Goal: Transaction & Acquisition: Purchase product/service

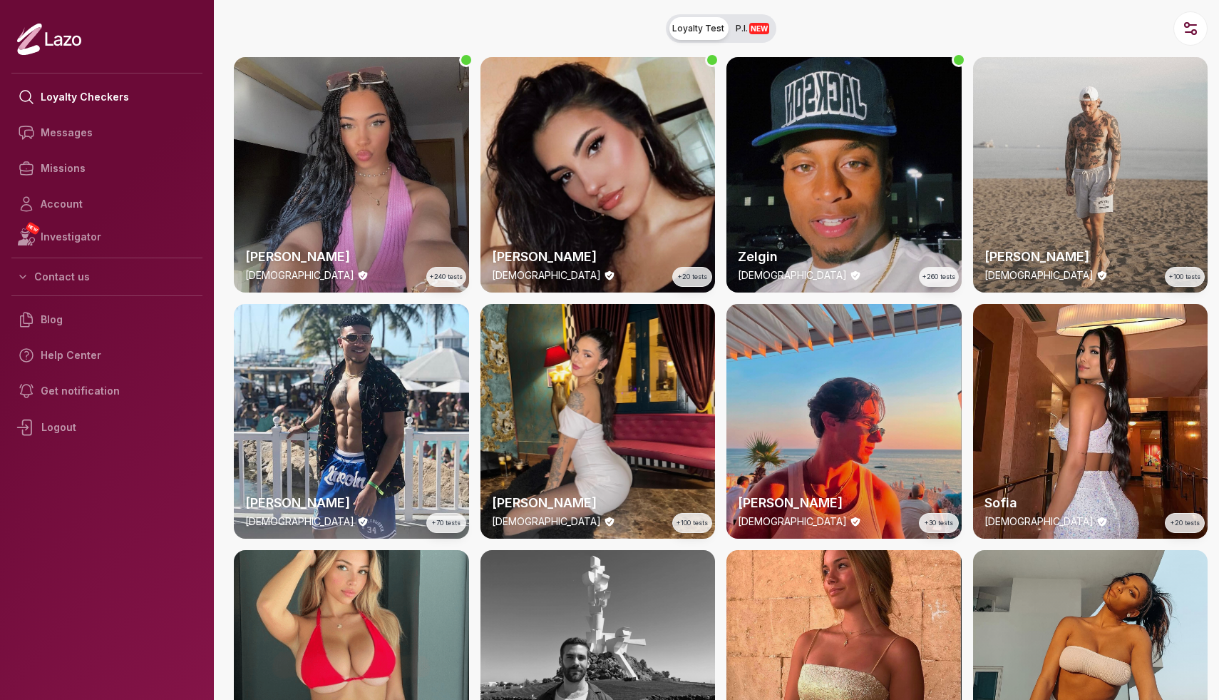
click at [747, 30] on span "P.I. NEW" at bounding box center [753, 28] width 34 height 11
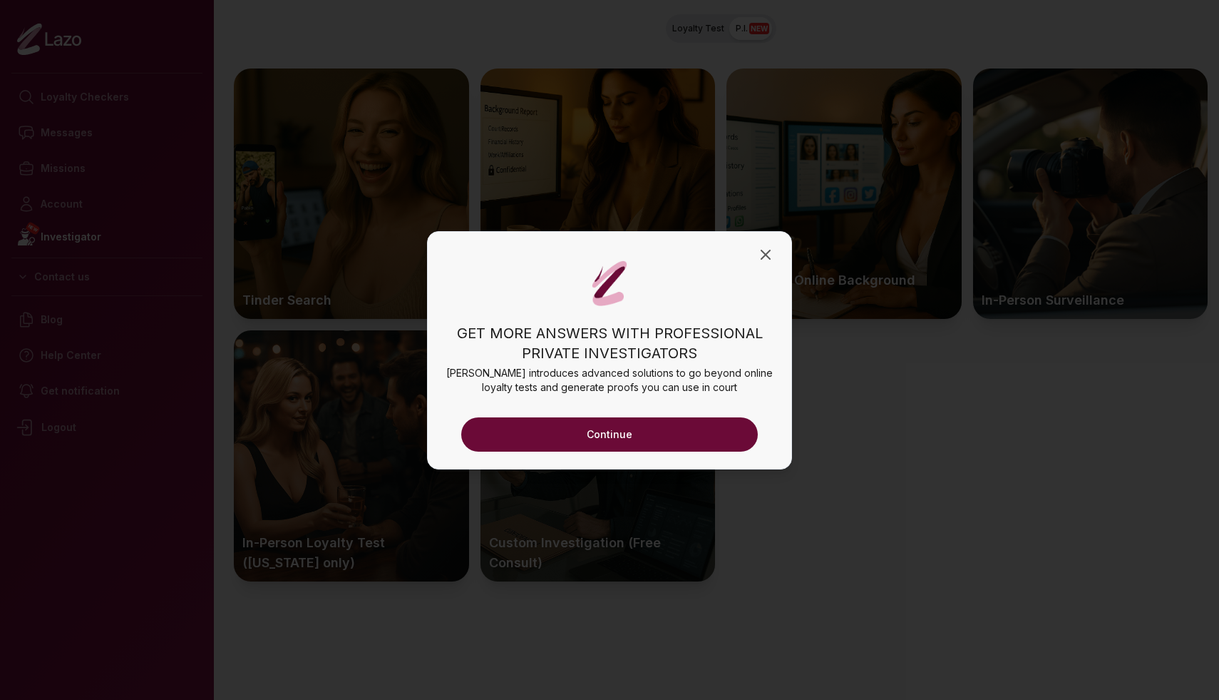
click at [699, 424] on button "Continue" at bounding box center [609, 434] width 297 height 34
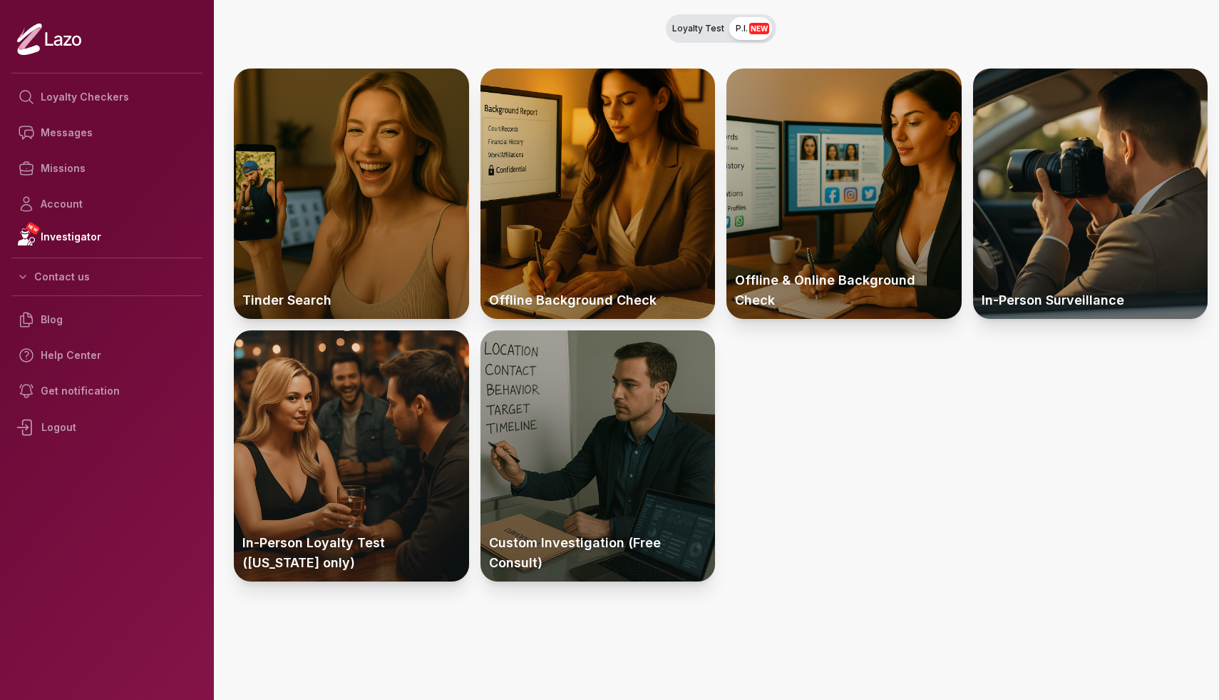
click at [707, 41] on button "Loyalty Test P.I. NEW" at bounding box center [721, 28] width 111 height 29
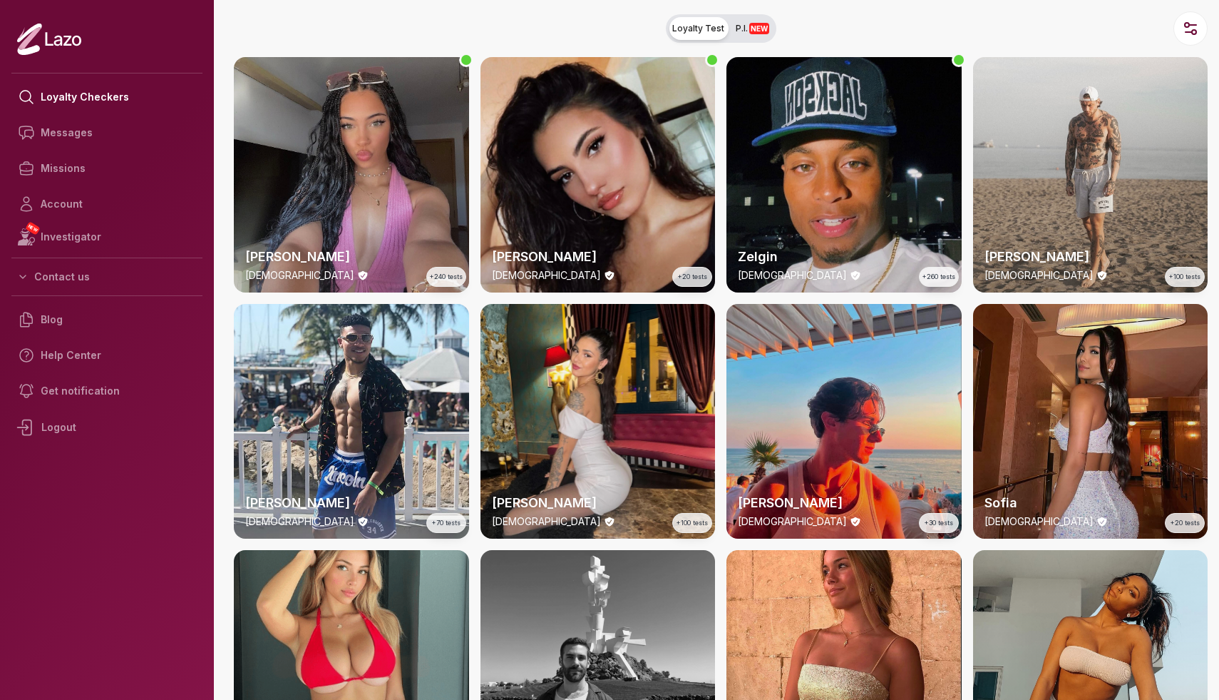
click at [1094, 366] on div "Sofia [DEMOGRAPHIC_DATA] +20 tests" at bounding box center [1090, 421] width 235 height 235
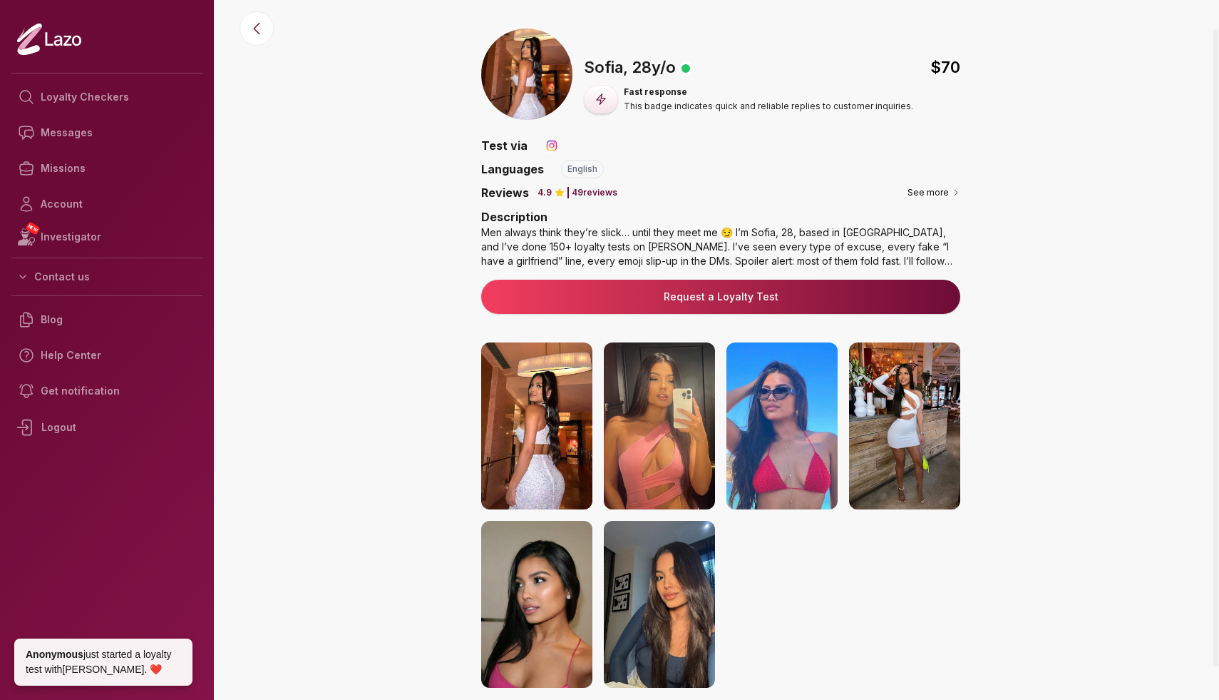
click at [913, 413] on img at bounding box center [904, 425] width 111 height 167
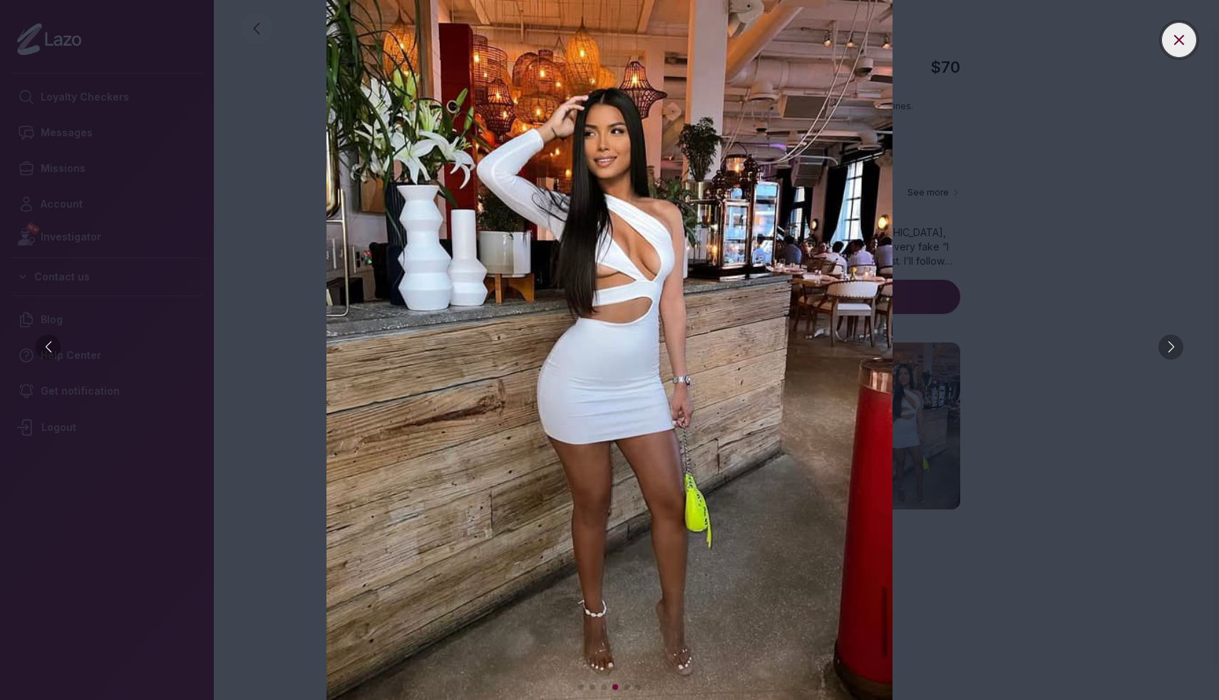
click at [1174, 43] on icon at bounding box center [1179, 39] width 17 height 17
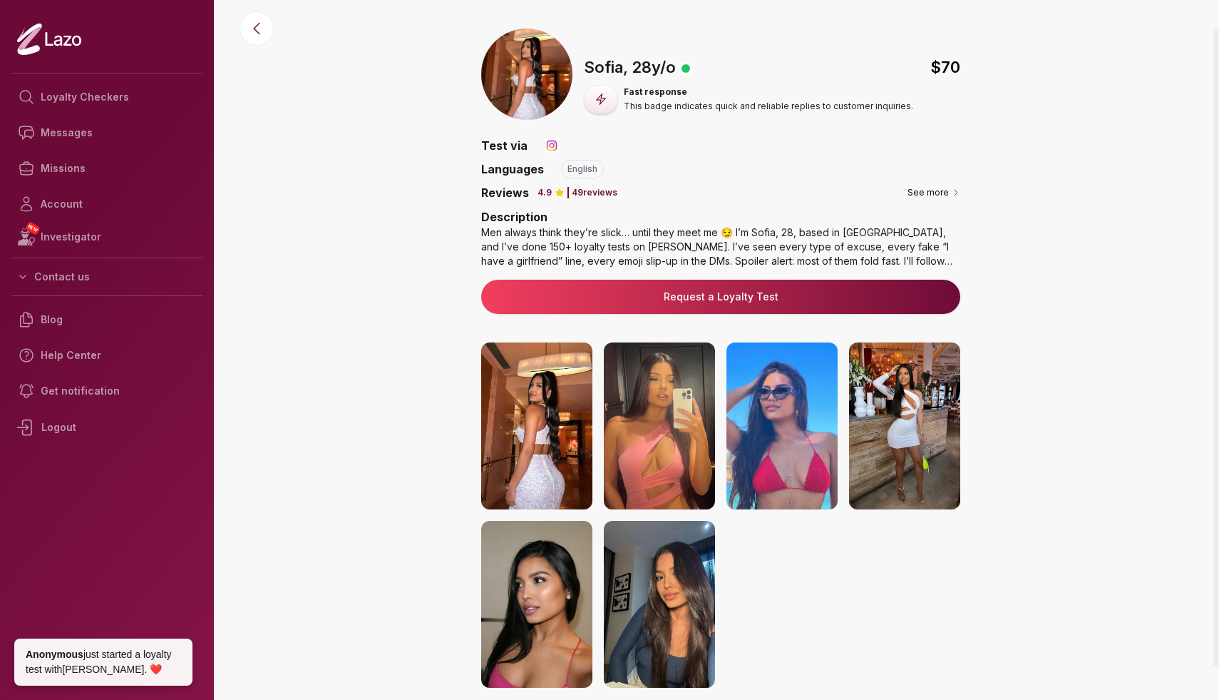
click at [906, 397] on img at bounding box center [904, 425] width 111 height 167
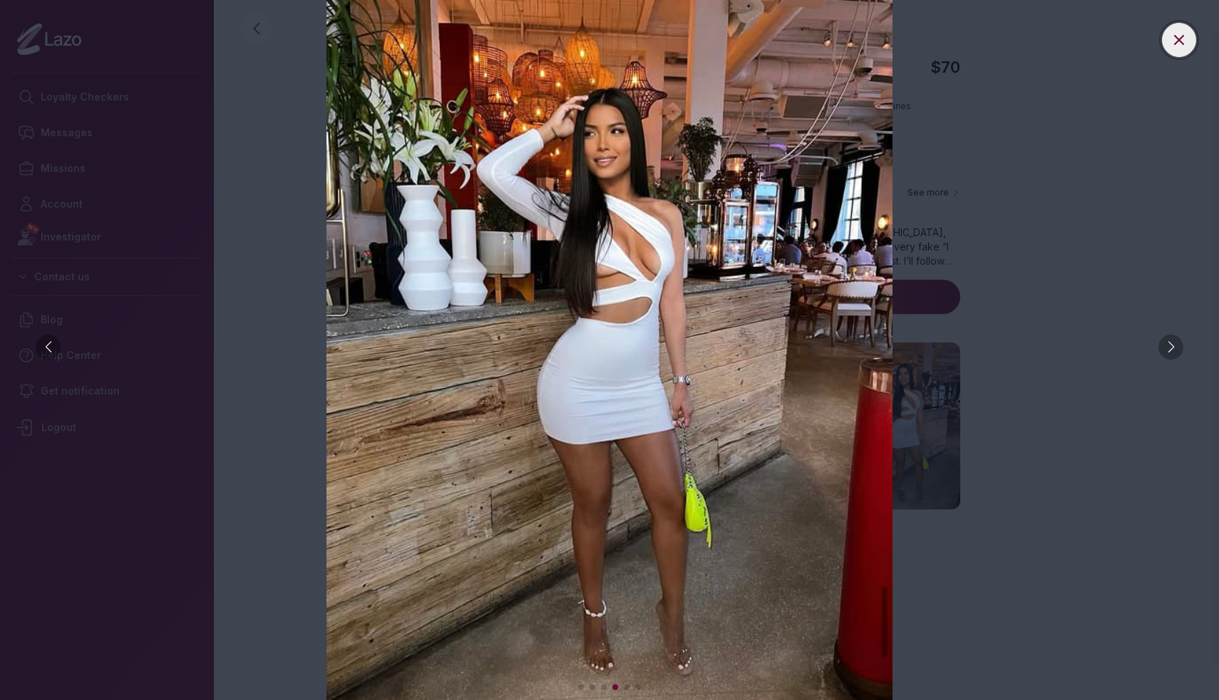
click at [1182, 38] on icon at bounding box center [1179, 39] width 17 height 17
